Goal: Find specific page/section: Find specific page/section

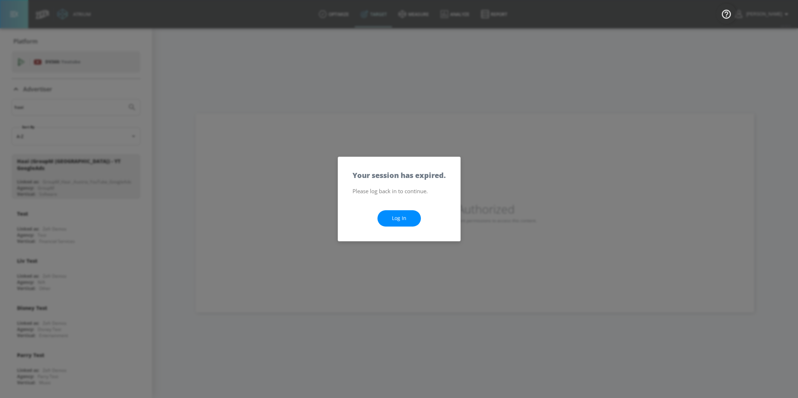
click at [397, 219] on link "Log In" at bounding box center [399, 218] width 43 height 16
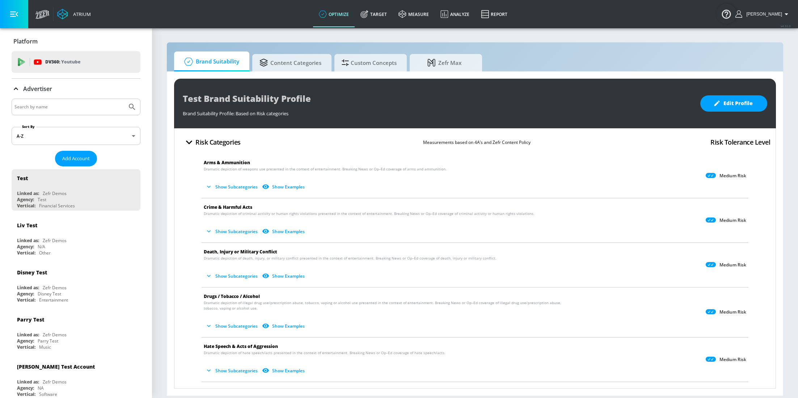
click at [90, 106] on input "Search by name" at bounding box center [69, 106] width 110 height 9
type input "savencia"
click at [124, 99] on button "Submit Search" at bounding box center [132, 107] width 16 height 16
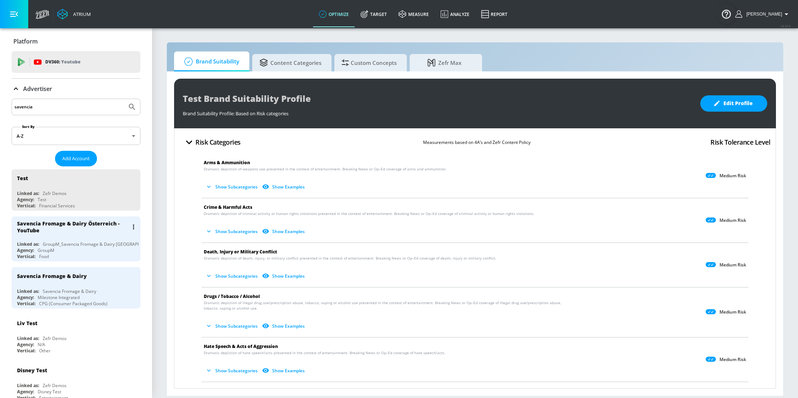
click at [46, 249] on div "GroupM" at bounding box center [46, 250] width 17 height 6
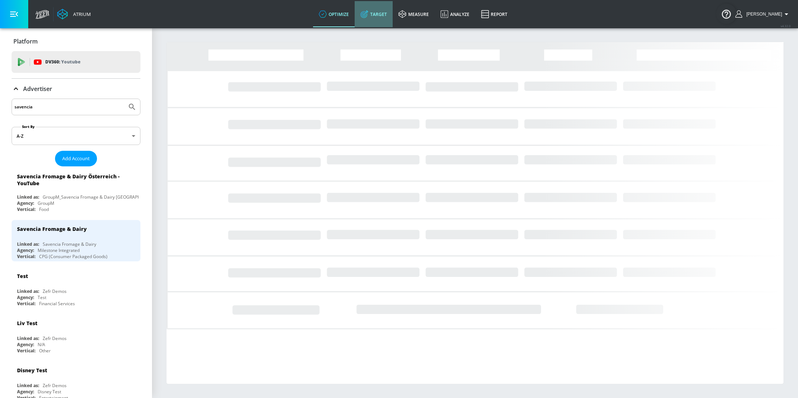
click at [378, 19] on link "Target" at bounding box center [374, 14] width 38 height 26
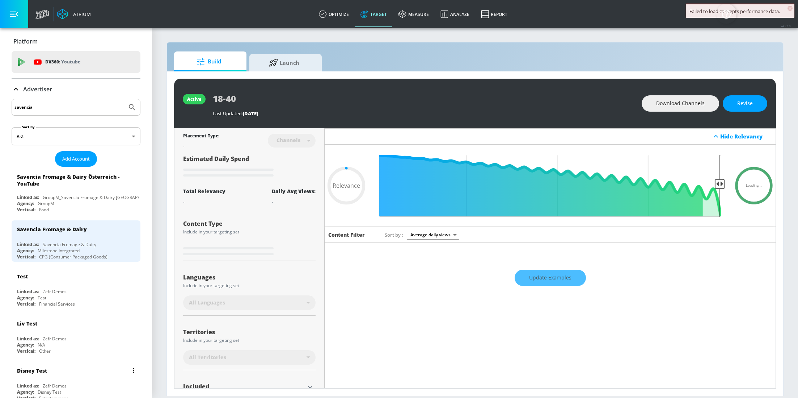
type input "0.6"
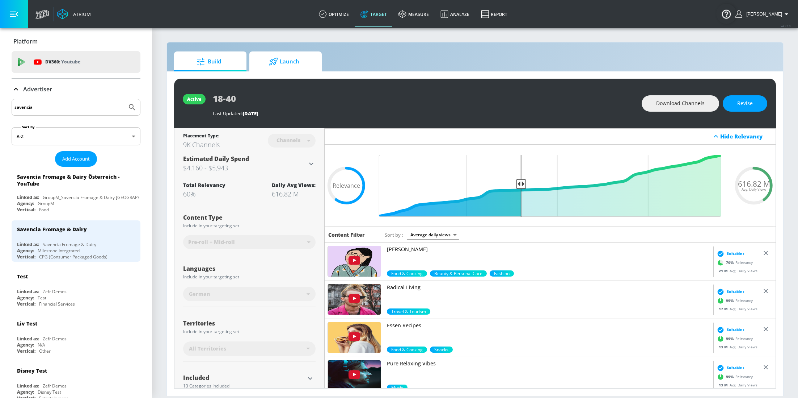
click at [288, 63] on span "Launch" at bounding box center [284, 61] width 55 height 17
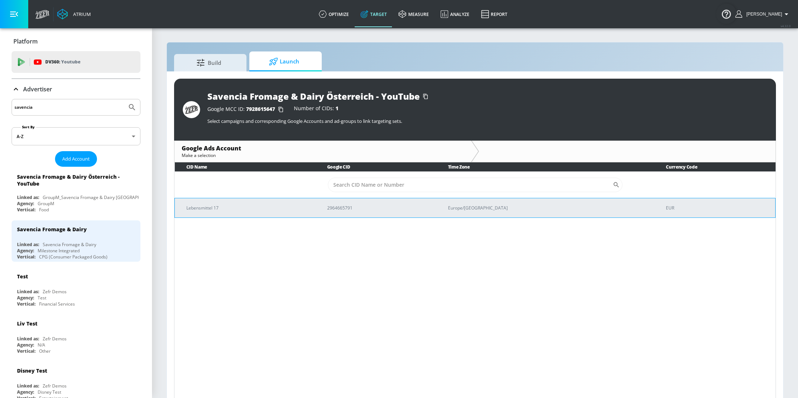
click at [280, 212] on td "Lebensmittel 17" at bounding box center [245, 208] width 141 height 20
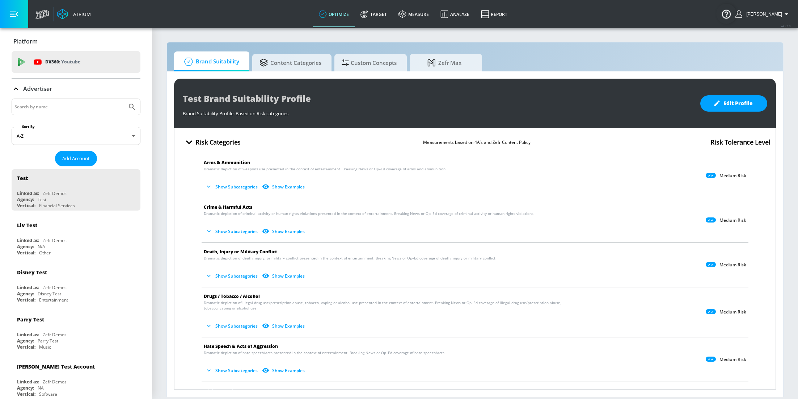
click at [79, 108] on input "Search by name" at bounding box center [69, 106] width 110 height 9
type input "haai"
click at [124, 99] on button "Submit Search" at bounding box center [132, 107] width 16 height 16
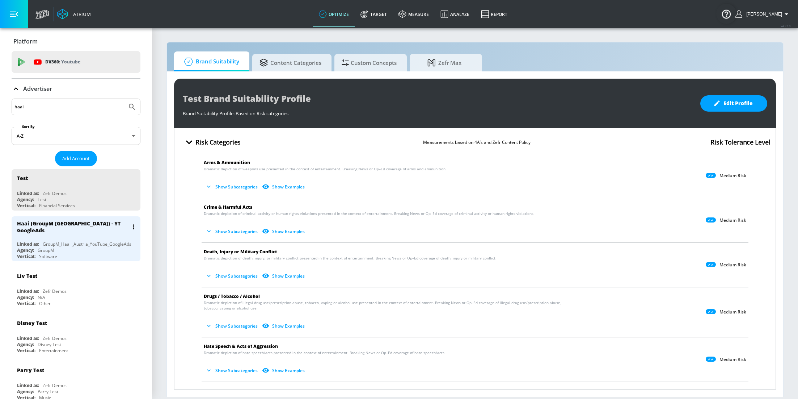
click at [82, 247] on div "Agency: GroupM" at bounding box center [78, 250] width 122 height 6
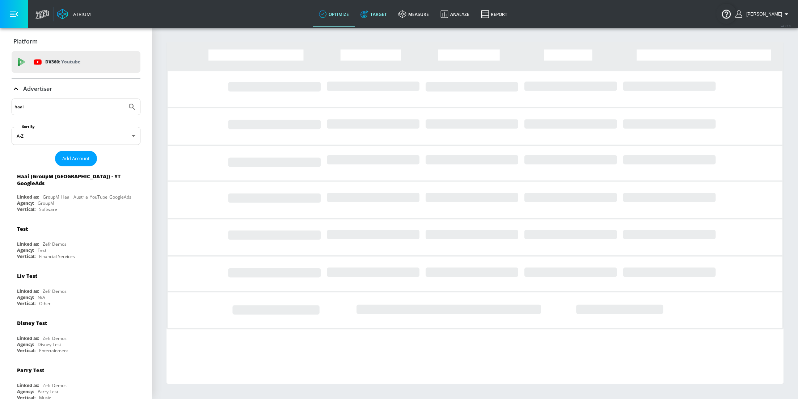
click at [369, 13] on icon at bounding box center [365, 14] width 8 height 8
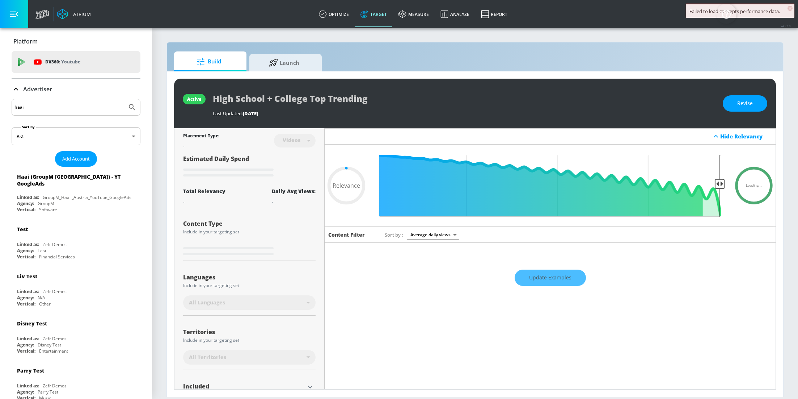
type input "0.53"
